Goal: Navigation & Orientation: Find specific page/section

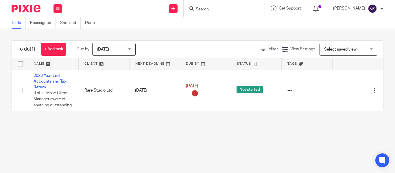
click at [195, 9] on input "Search" at bounding box center [221, 9] width 52 height 5
type input "bt west"
click at [208, 21] on link at bounding box center [230, 22] width 72 height 9
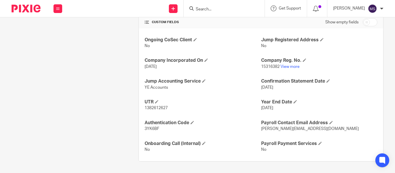
scroll to position [200, 0]
click at [287, 68] on link "View more" at bounding box center [289, 67] width 19 height 4
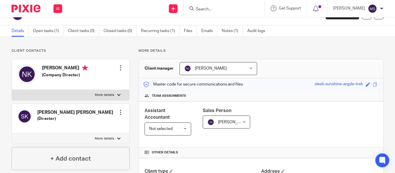
scroll to position [0, 0]
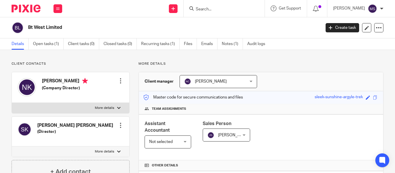
click at [64, 28] on h2 "Bt West Limited" at bounding box center [143, 28] width 231 height 6
copy main "Bt West Limited Create task Update from Companies House Export data Merge Archi…"
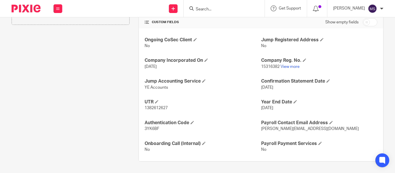
scroll to position [200, 0]
click at [286, 65] on link "View more" at bounding box center [289, 67] width 19 height 4
click at [196, 7] on input "Search" at bounding box center [221, 9] width 52 height 5
paste input "Alltruysm Ltd"
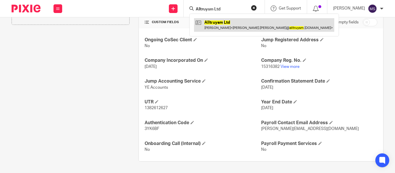
type input "Alltruysm Ltd"
click at [215, 21] on link at bounding box center [264, 24] width 140 height 13
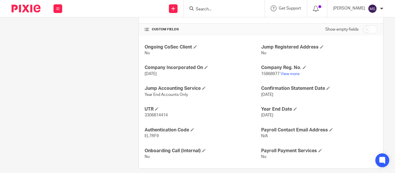
scroll to position [194, 0]
click at [285, 73] on link "View more" at bounding box center [289, 74] width 19 height 4
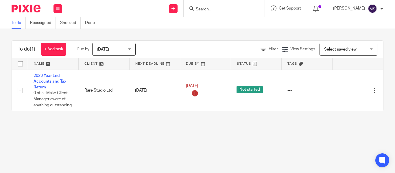
click at [196, 10] on input "Search" at bounding box center [221, 9] width 52 height 5
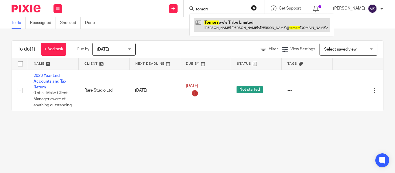
type input "tomorr"
click at [219, 26] on link at bounding box center [261, 24] width 135 height 13
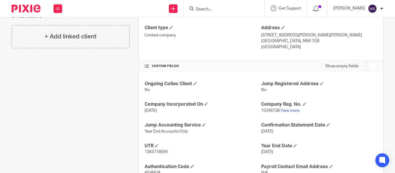
scroll to position [157, 0]
click at [282, 108] on p "15349738 View more" at bounding box center [319, 110] width 116 height 6
click at [280, 109] on link "View more" at bounding box center [289, 110] width 19 height 4
